Goal: Obtain resource: Obtain resource

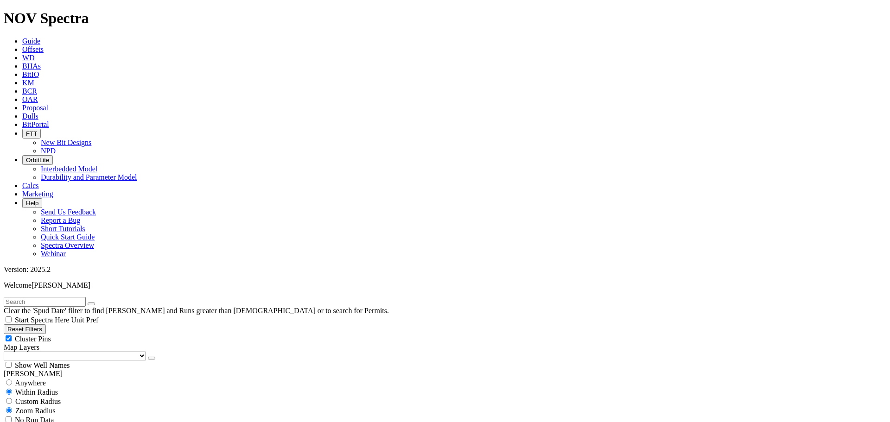
scroll to position [2644, 0]
click at [148, 357] on button "button" at bounding box center [151, 358] width 7 height 3
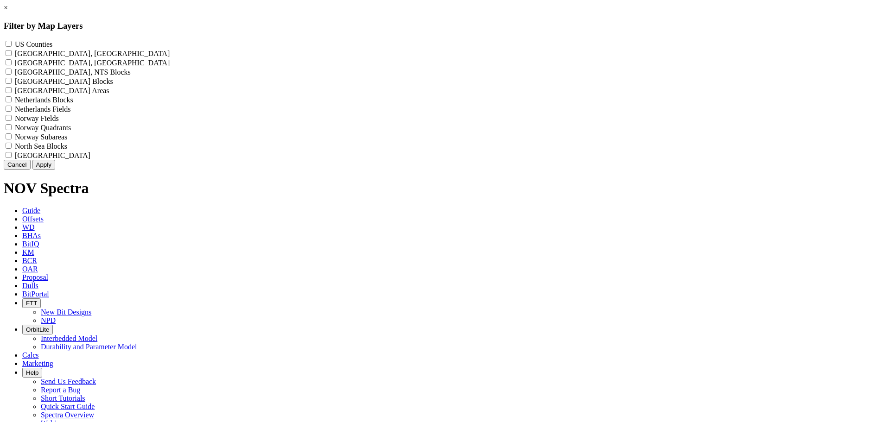
click at [52, 44] on label "US Counties - ()" at bounding box center [34, 44] width 38 height 8
click at [12, 44] on Counties "US Counties - ()" at bounding box center [9, 44] width 6 height 6
checkbox Counties "true"
click at [55, 170] on button "Apply" at bounding box center [43, 165] width 23 height 10
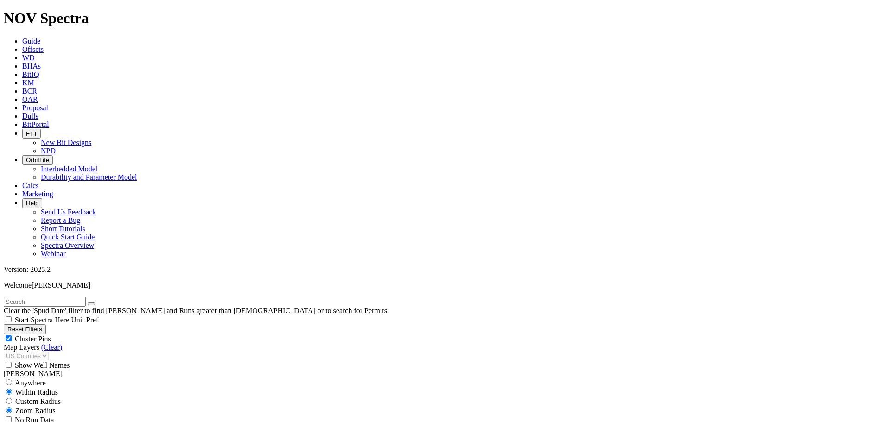
scroll to position [2900, 0]
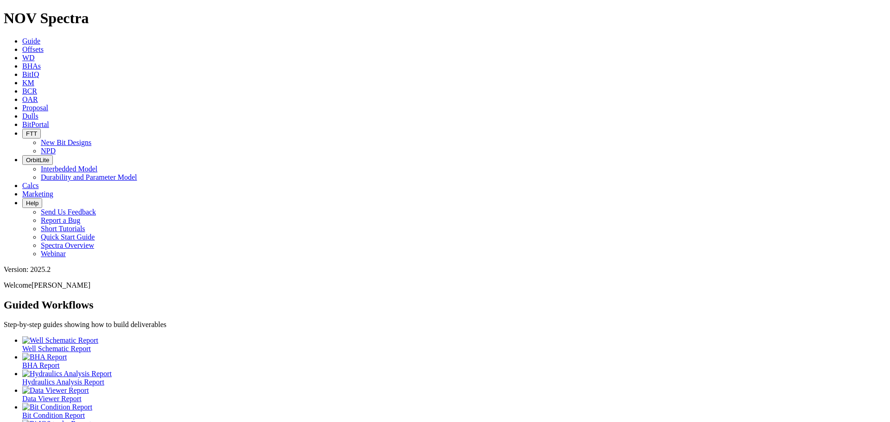
click at [44, 45] on span "Offsets" at bounding box center [32, 49] width 21 height 8
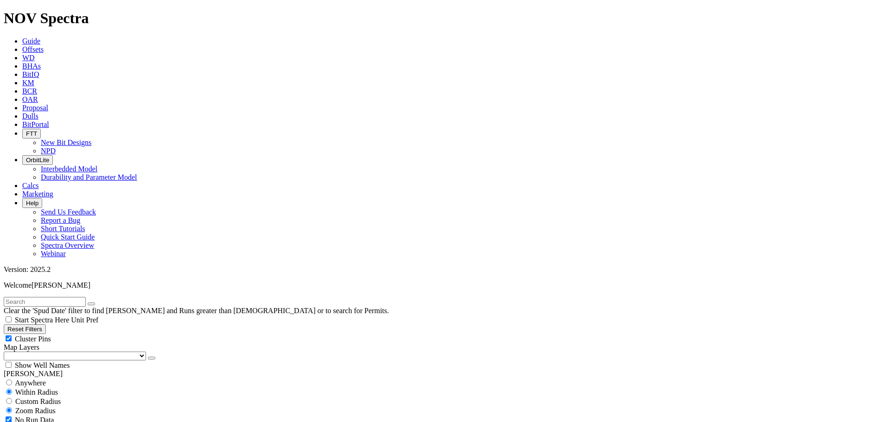
scroll to position [50585, 0]
click at [79, 297] on input "text" at bounding box center [45, 302] width 82 height 10
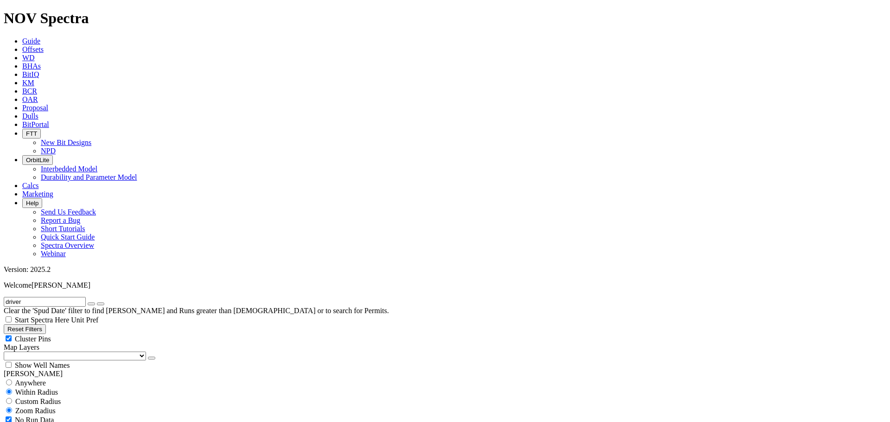
click at [53, 297] on input "driver" at bounding box center [45, 302] width 82 height 10
type input "driver c"
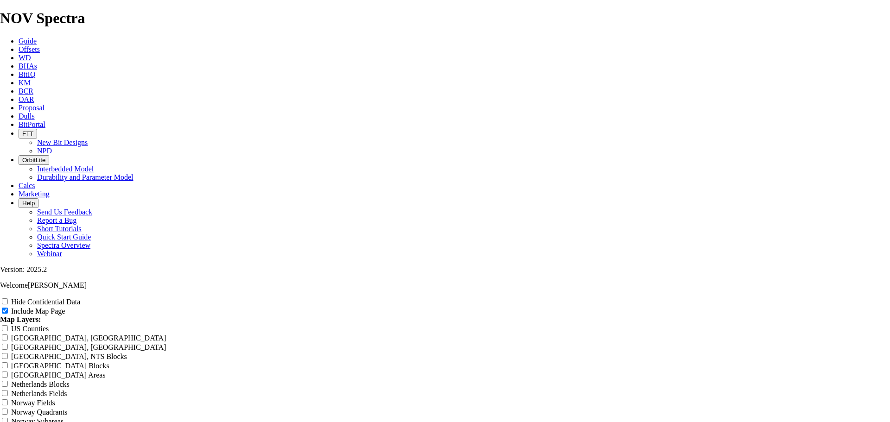
scroll to position [1205, 0]
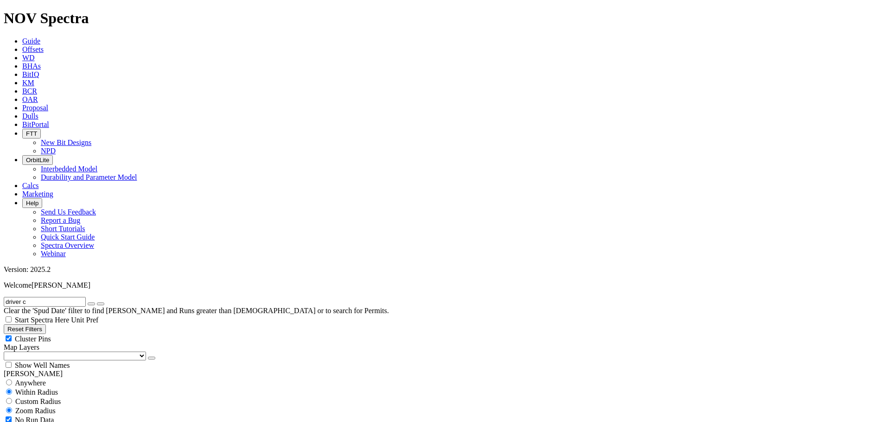
scroll to position [695, 0]
type input "10000"
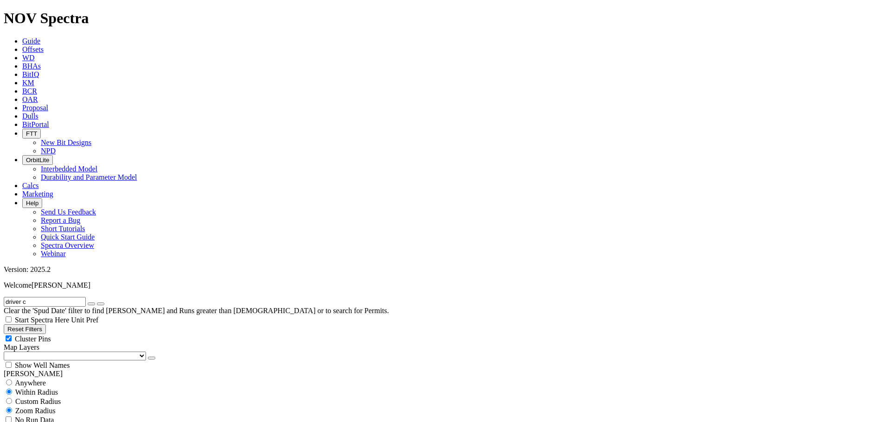
checkbox input "false"
type input "10000"
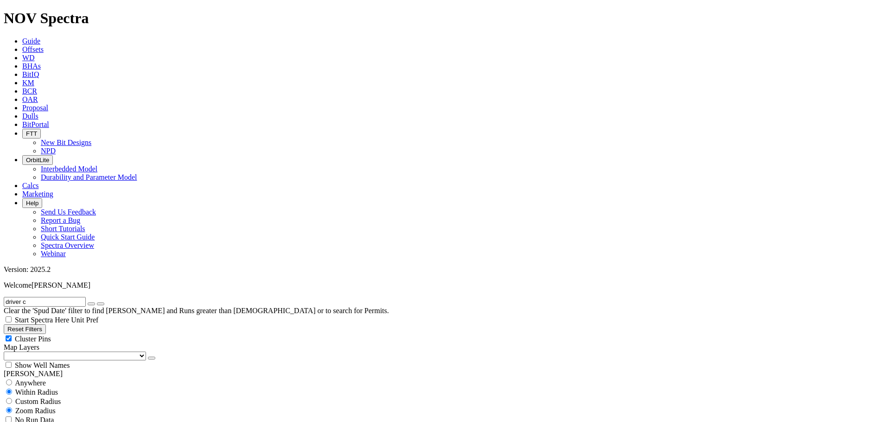
scroll to position [1706, 0]
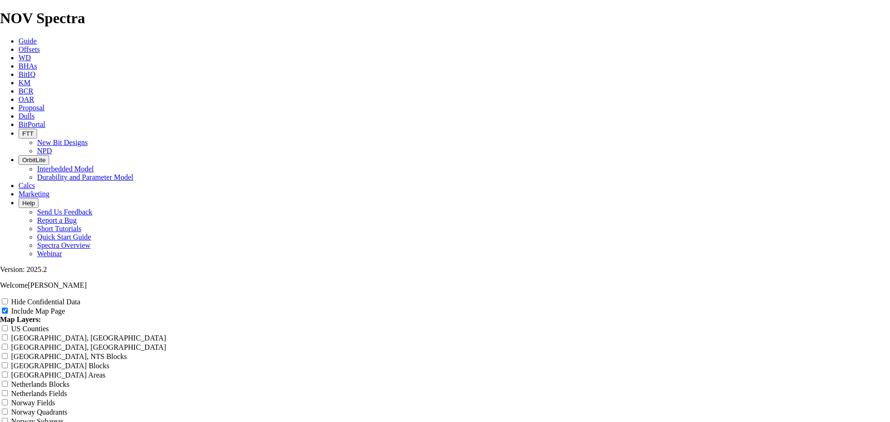
scroll to position [1205, 0]
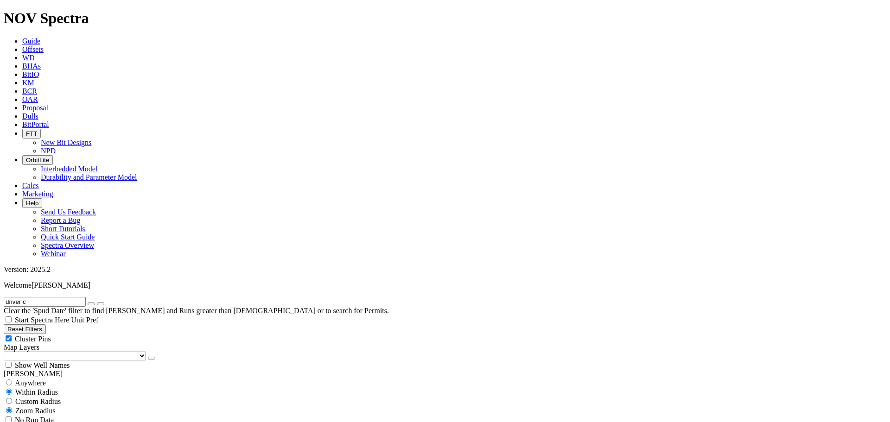
scroll to position [371, 0]
select select "? number:8.75 ?"
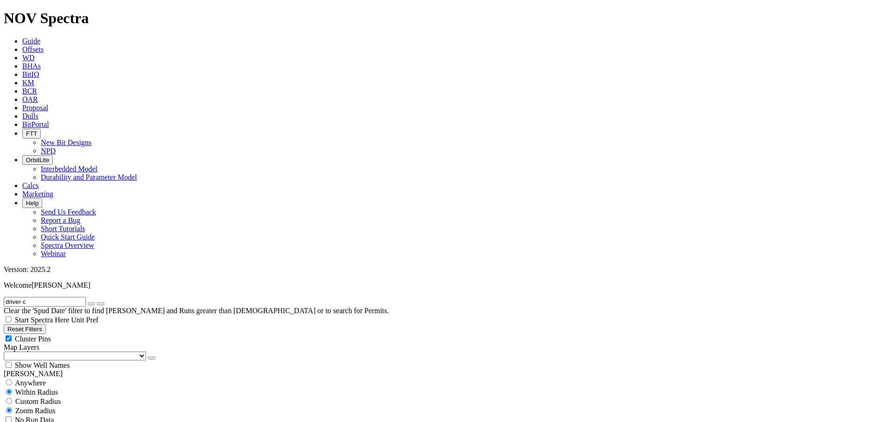
type input "3000"
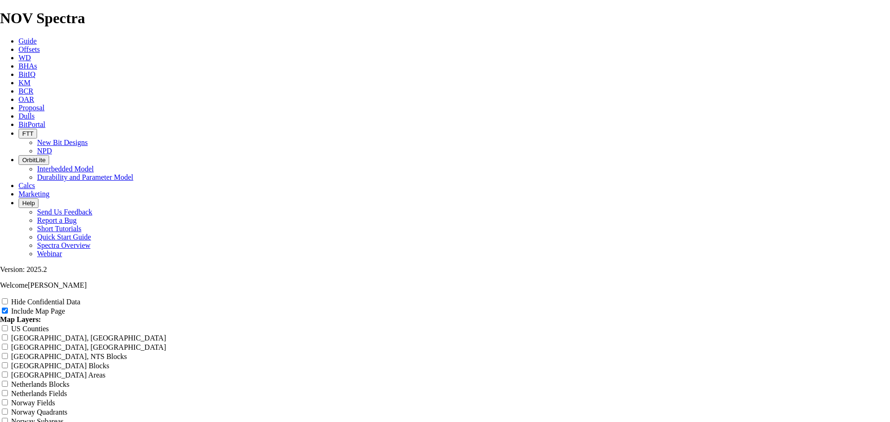
scroll to position [1159, 0]
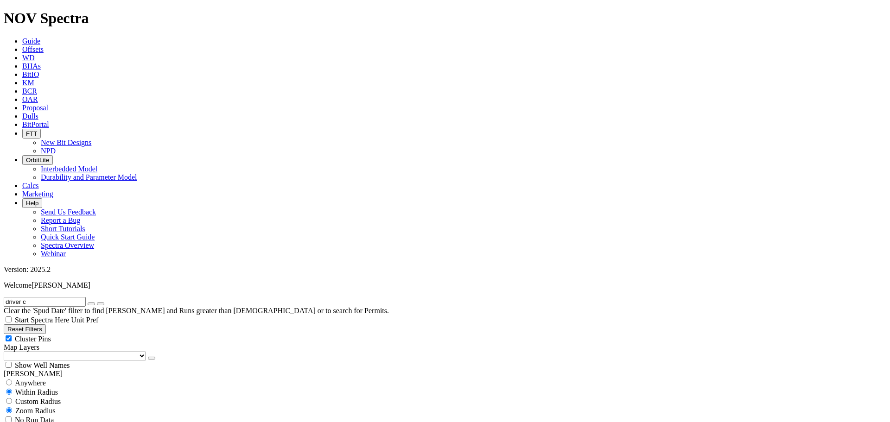
scroll to position [695, 0]
drag, startPoint x: 64, startPoint y: 290, endPoint x: 38, endPoint y: 291, distance: 26.0
drag, startPoint x: 140, startPoint y: 294, endPoint x: 109, endPoint y: 294, distance: 30.1
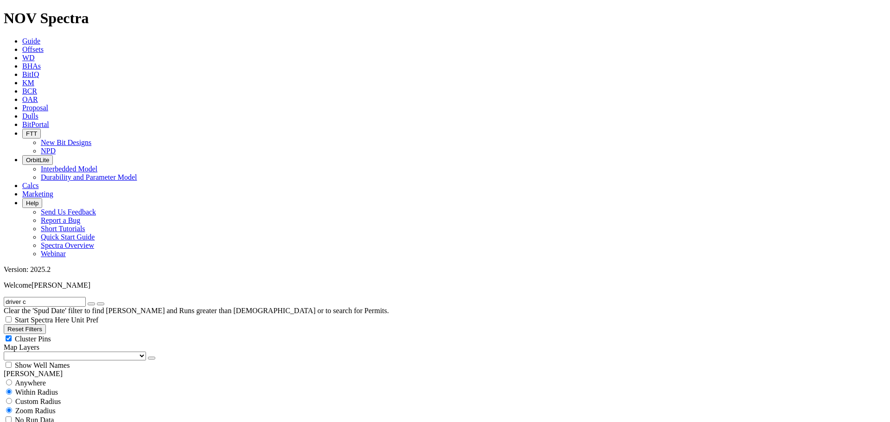
type input "6000"
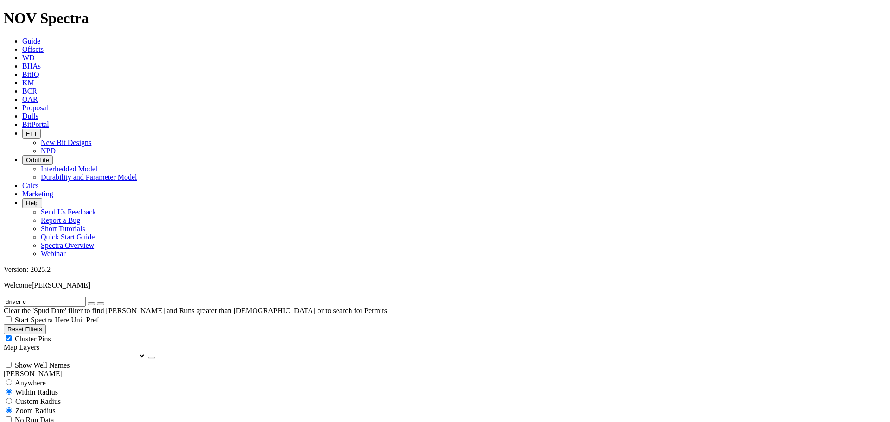
type input "6000"
drag, startPoint x: 71, startPoint y: 219, endPoint x: 44, endPoint y: 219, distance: 27.4
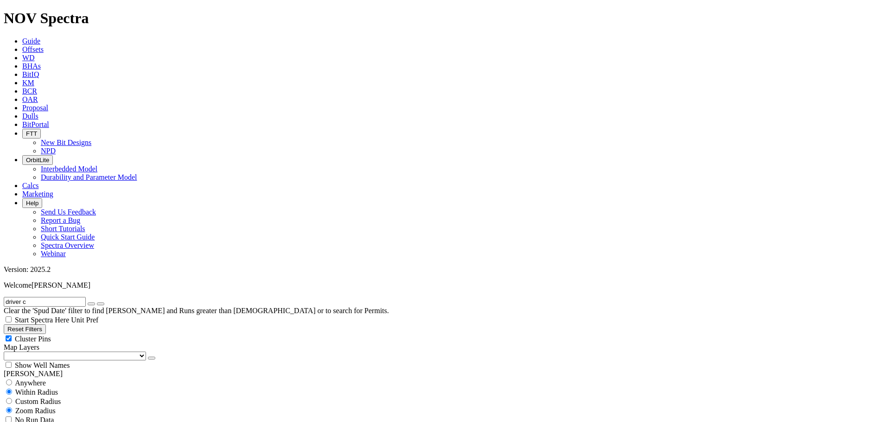
drag, startPoint x: 675, startPoint y: 410, endPoint x: 682, endPoint y: 402, distance: 10.9
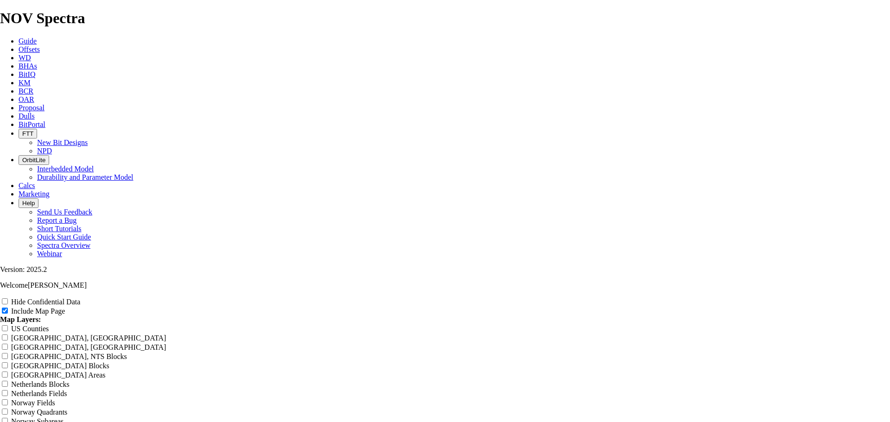
scroll to position [1113, 0]
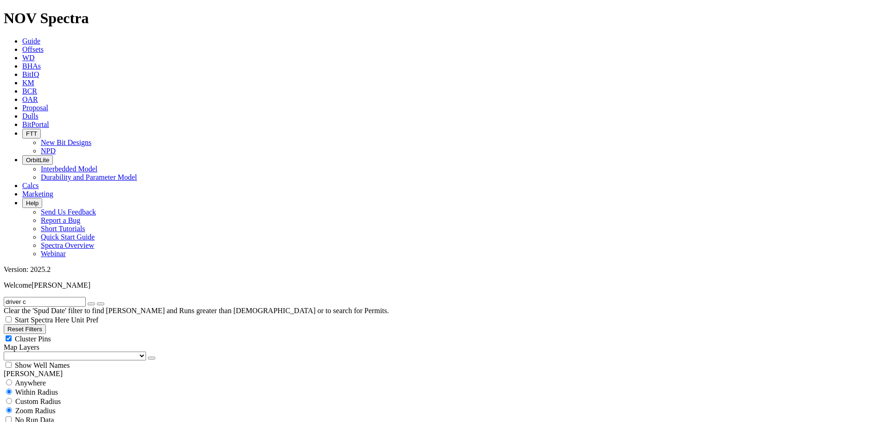
type input "[DATE]"
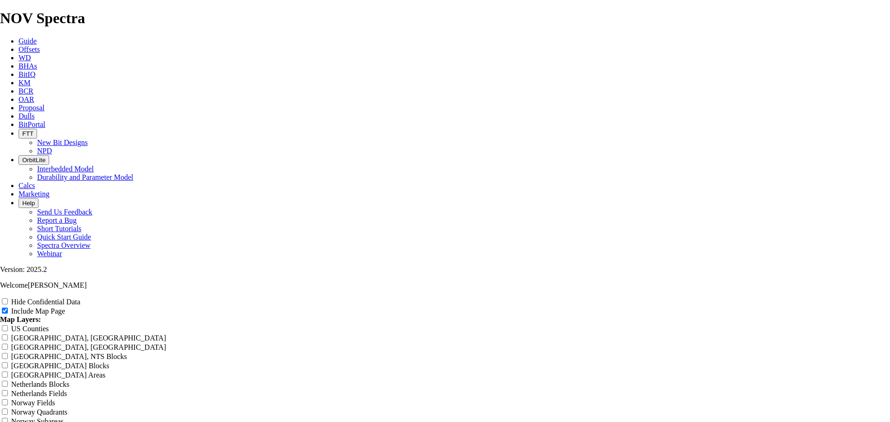
scroll to position [1205, 0]
radio input "true"
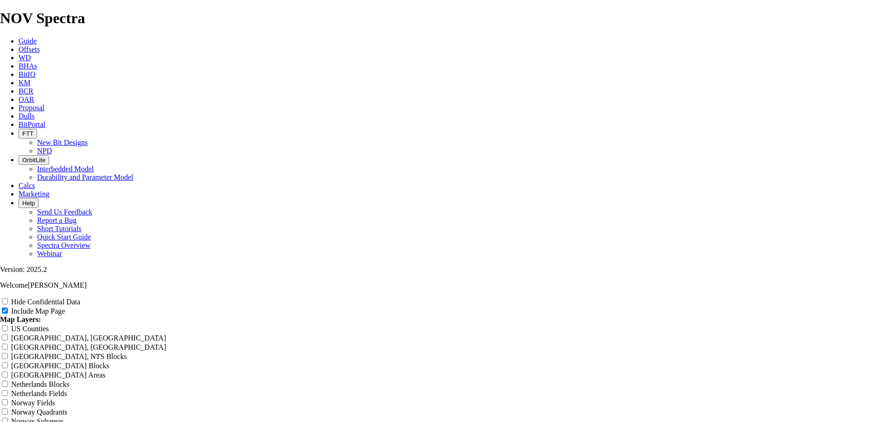
scroll to position [0, 0]
